Goal: Information Seeking & Learning: Learn about a topic

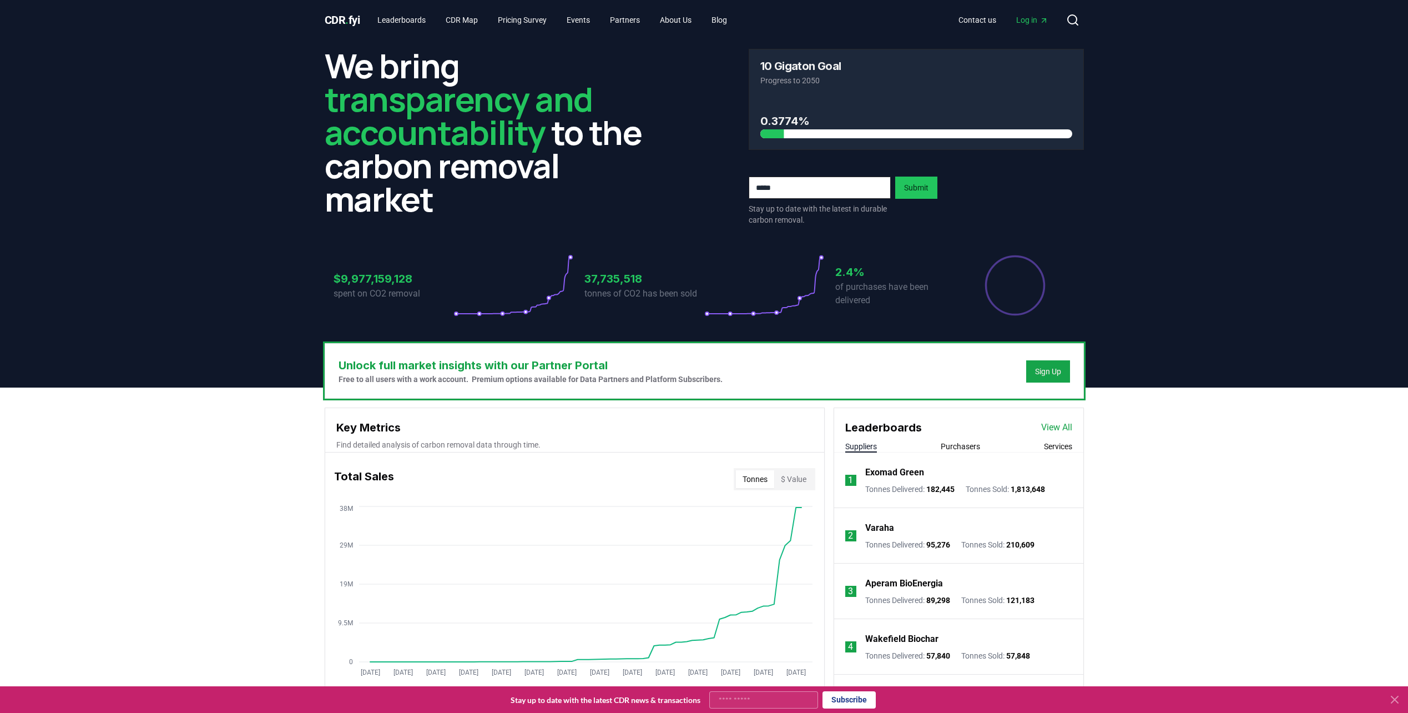
click at [963, 446] on button "Purchasers" at bounding box center [960, 446] width 39 height 11
click at [1051, 448] on button "Services" at bounding box center [1058, 446] width 28 height 11
click at [1056, 417] on div "Leaderboards View All" at bounding box center [958, 422] width 249 height 28
click at [1056, 423] on link "View All" at bounding box center [1056, 427] width 31 height 13
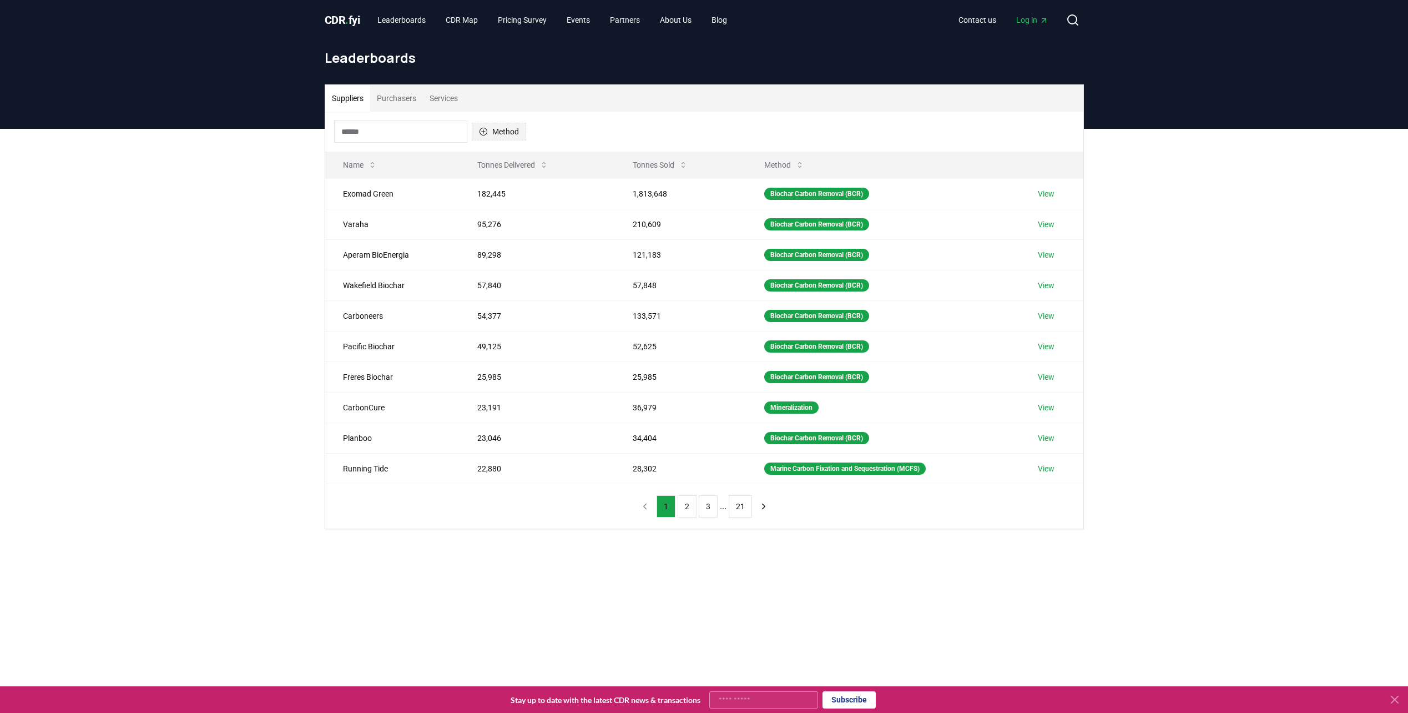
click at [482, 129] on icon "button" at bounding box center [483, 131] width 9 height 9
click at [486, 300] on div "Bioenergy with Carbon Capture and Sequestration (BECCS) 16" at bounding box center [527, 293] width 105 height 51
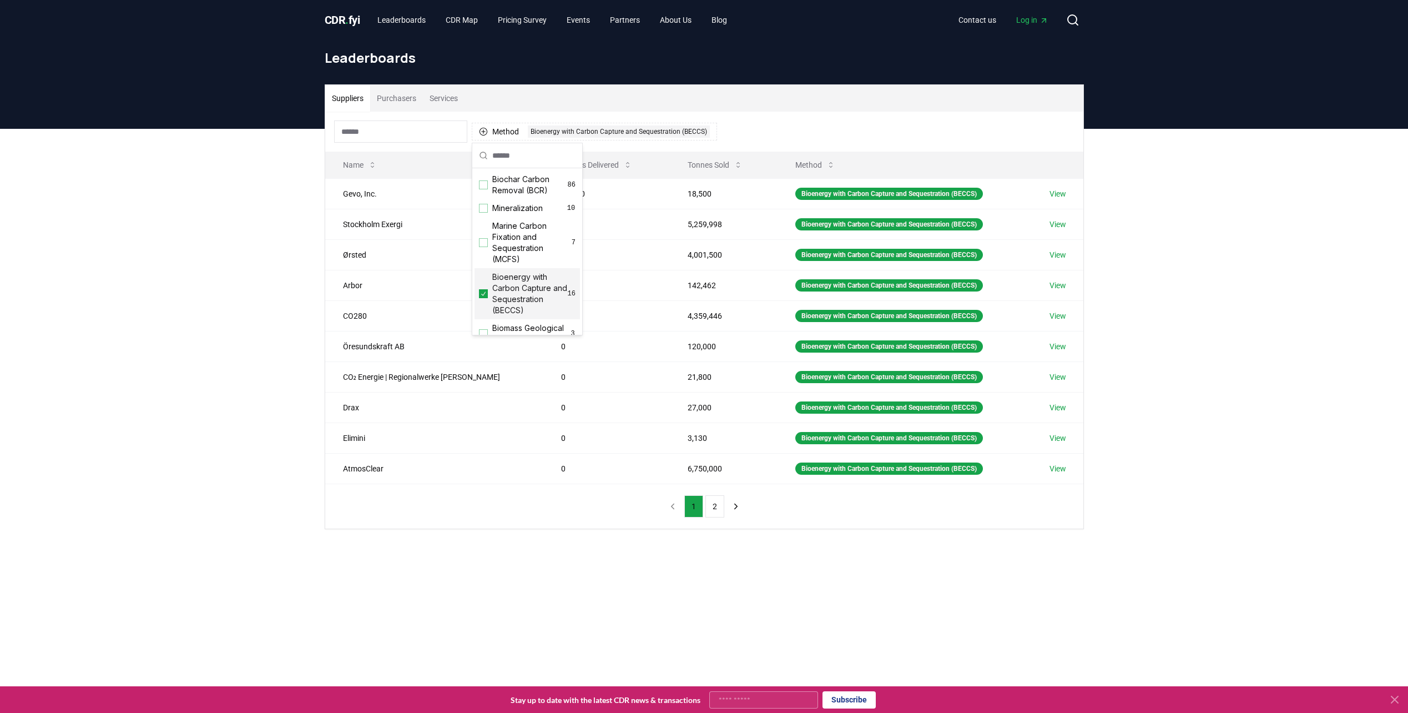
click at [306, 258] on div "Suppliers Purchasers Services Method 1 Bioenergy with Carbon Capture and Seques…" at bounding box center [704, 351] width 1408 height 445
click at [685, 162] on button "Tonnes Sold" at bounding box center [715, 165] width 73 height 22
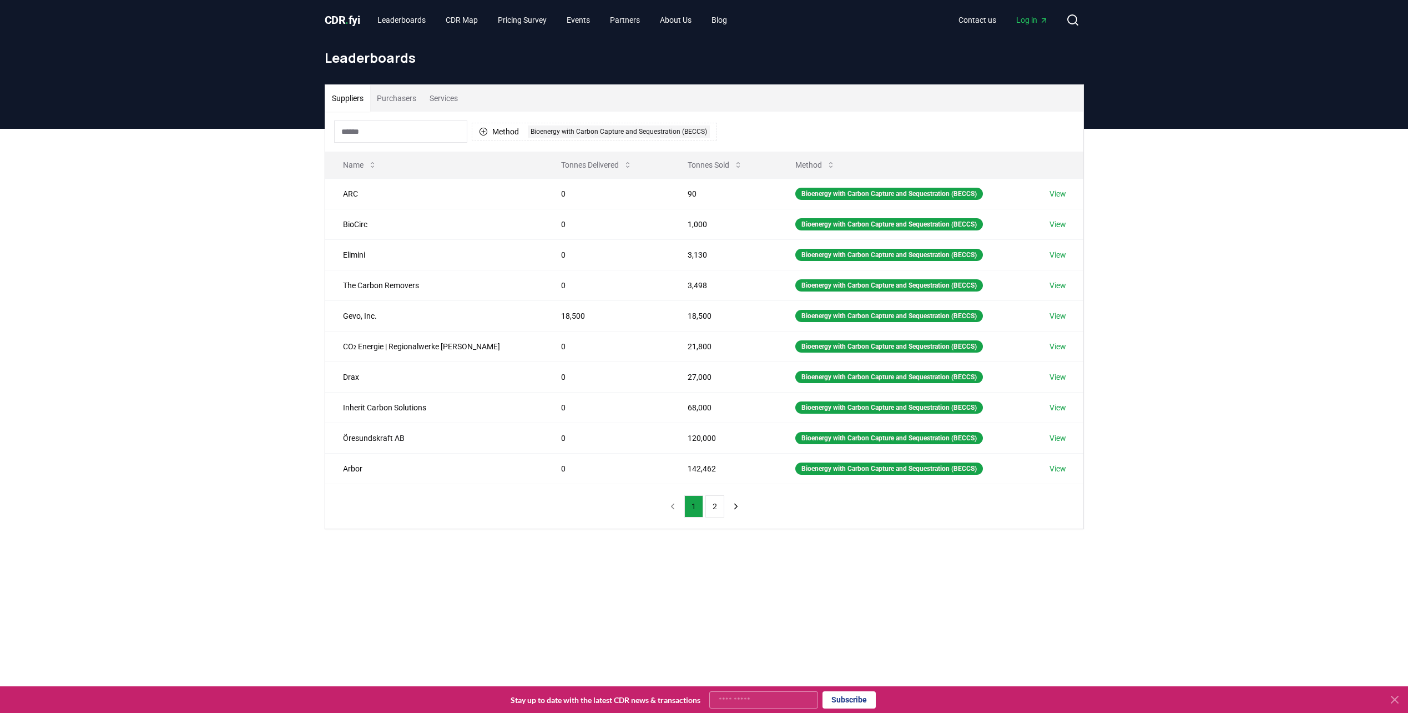
click at [412, 95] on button "Purchasers" at bounding box center [396, 98] width 53 height 27
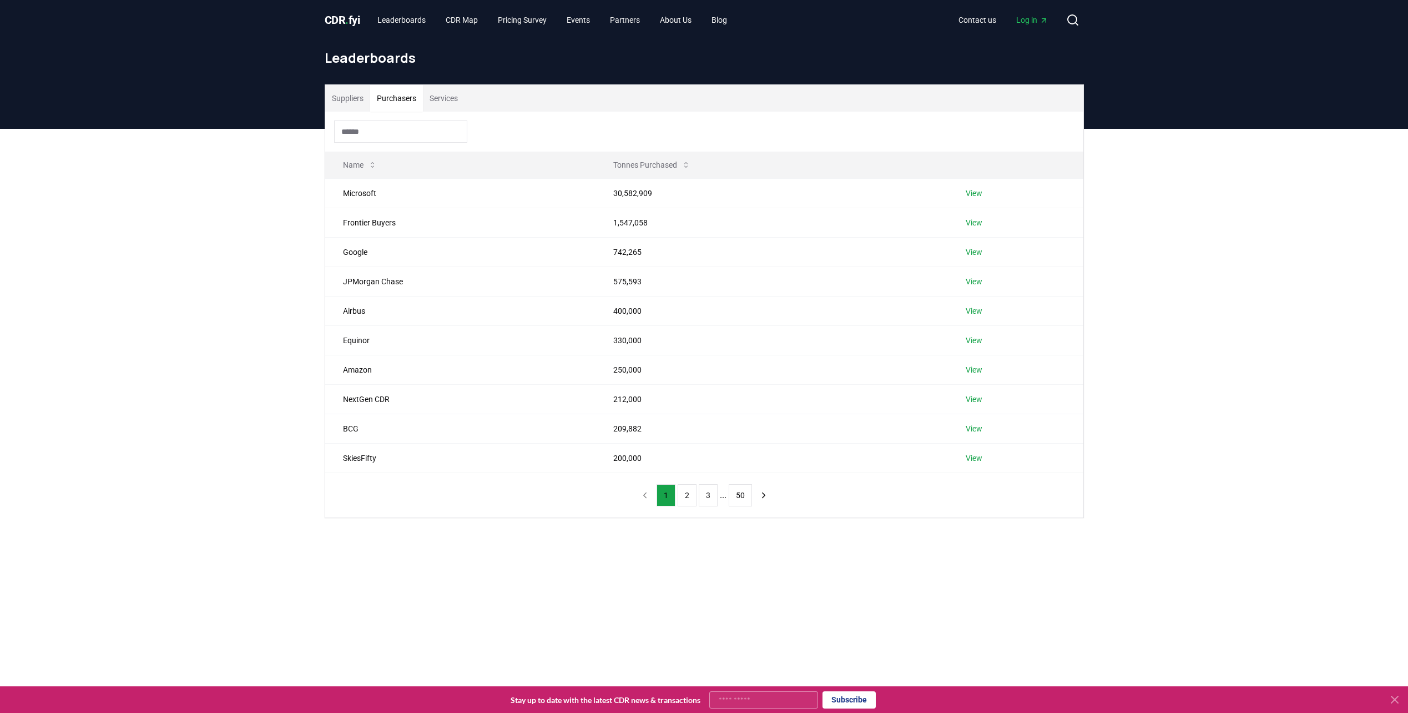
click at [438, 136] on input at bounding box center [400, 131] width 133 height 22
click at [356, 104] on button "Suppliers" at bounding box center [347, 98] width 45 height 27
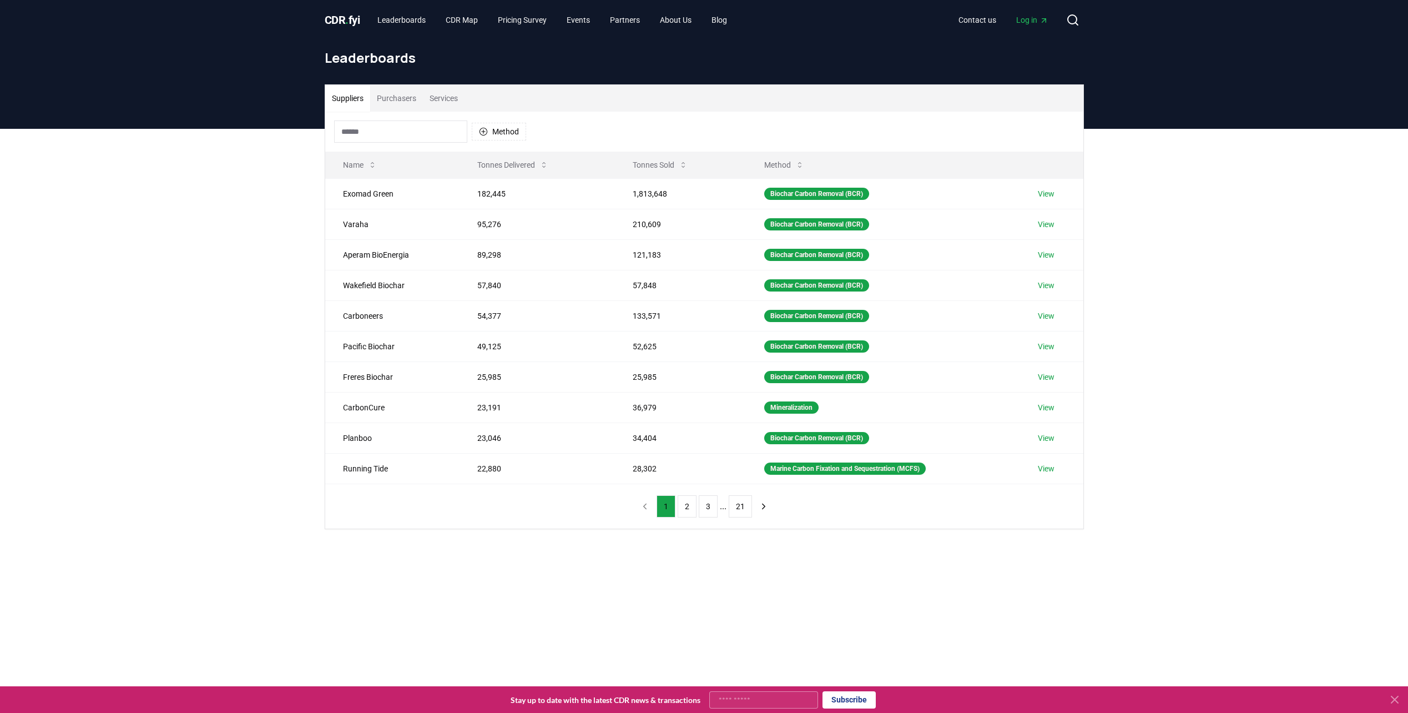
click at [1021, 25] on span "Log in" at bounding box center [1032, 19] width 32 height 11
